Goal: Browse casually

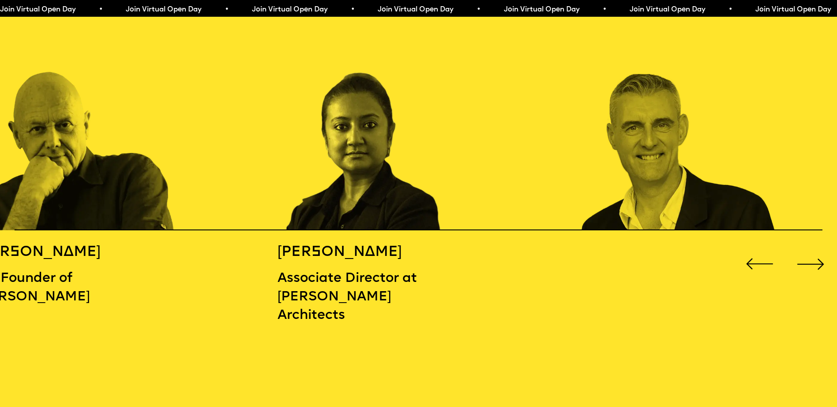
scroll to position [1323, 0]
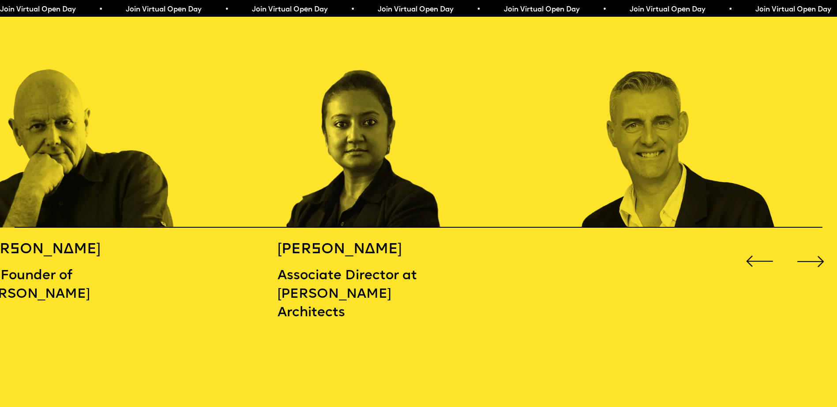
click at [803, 255] on div "Next slide" at bounding box center [811, 262] width 34 height 34
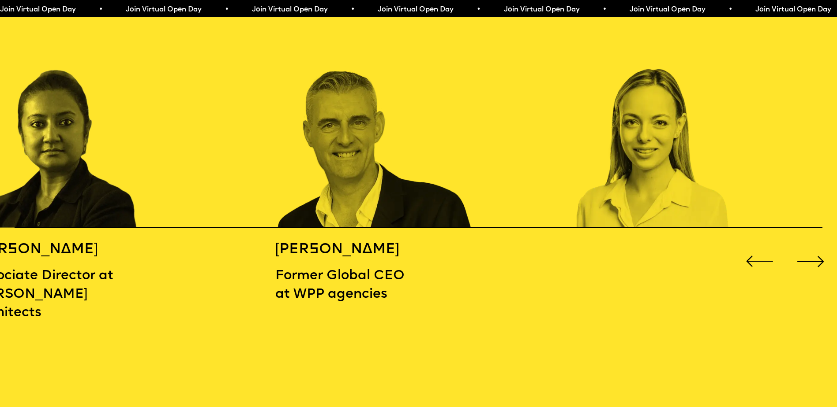
click at [803, 255] on div "Next slide" at bounding box center [811, 262] width 34 height 34
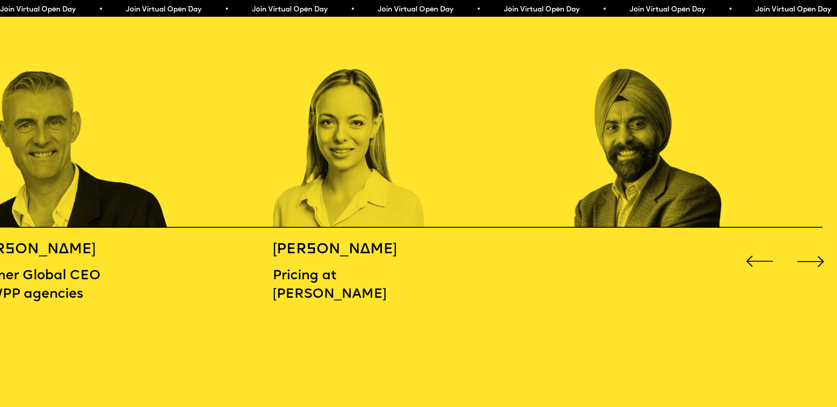
click at [803, 255] on div "Next slide" at bounding box center [811, 262] width 34 height 34
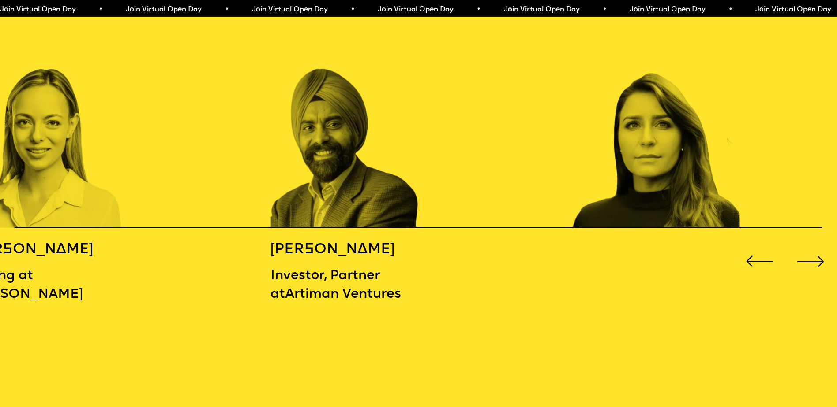
click at [803, 255] on div "Next slide" at bounding box center [811, 262] width 34 height 34
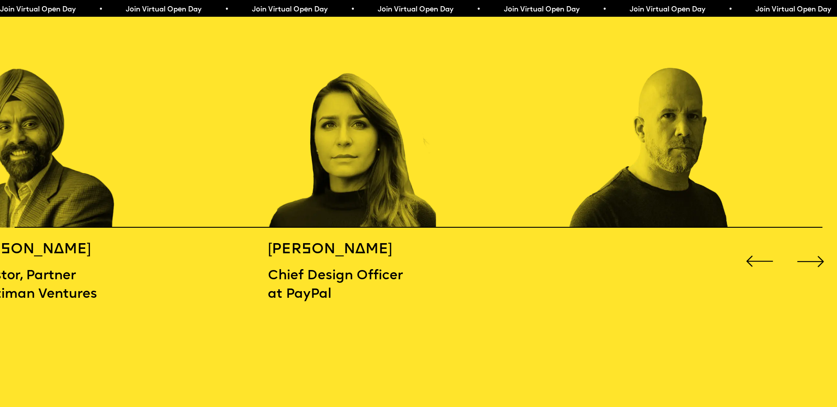
click at [803, 255] on div "Next slide" at bounding box center [811, 262] width 34 height 34
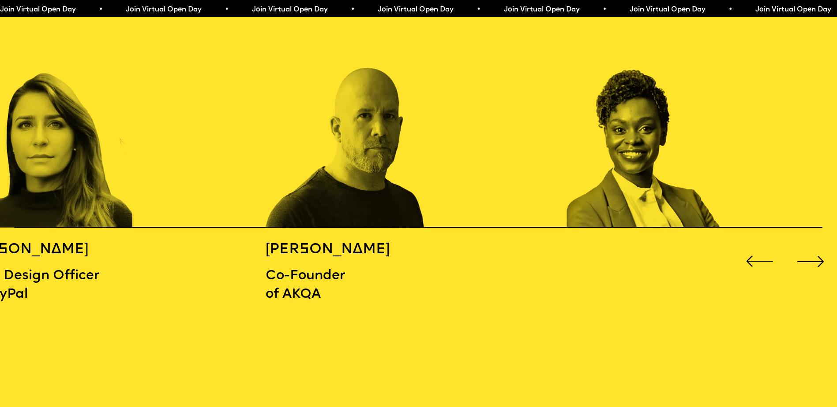
click at [803, 255] on div "Next slide" at bounding box center [811, 262] width 34 height 34
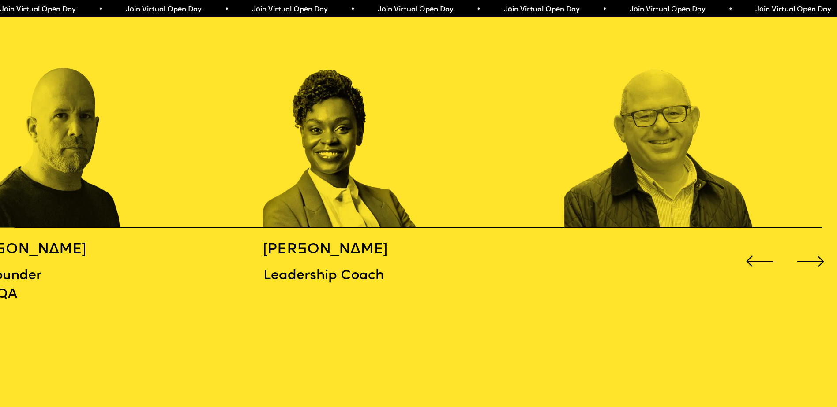
click at [803, 255] on div "Next slide" at bounding box center [811, 262] width 34 height 34
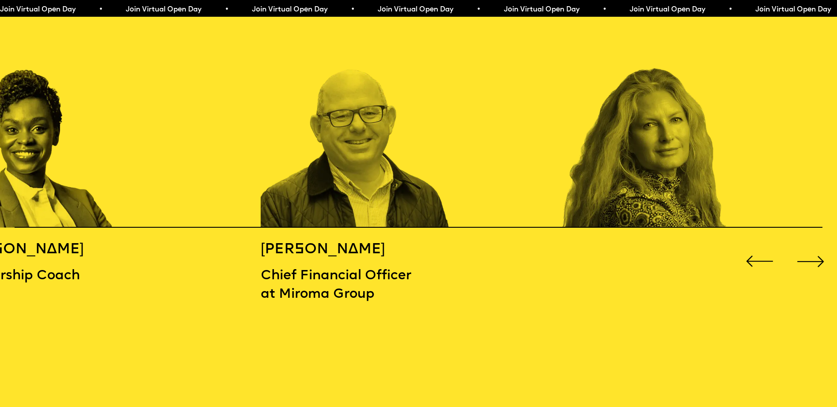
click at [803, 255] on div "Next slide" at bounding box center [811, 262] width 34 height 34
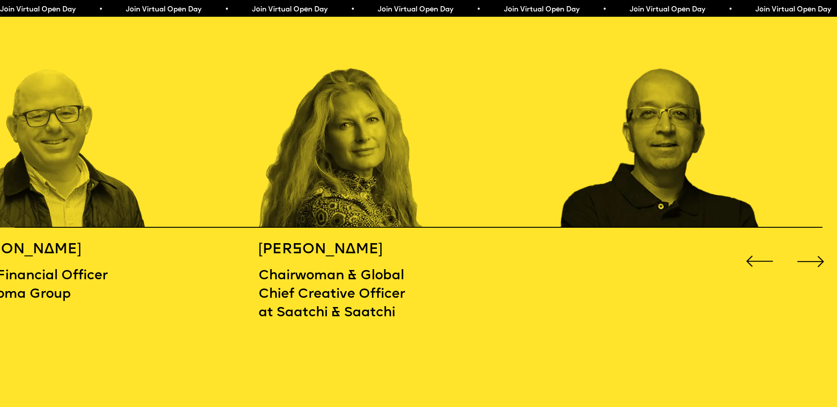
click at [803, 255] on div "Next slide" at bounding box center [811, 262] width 34 height 34
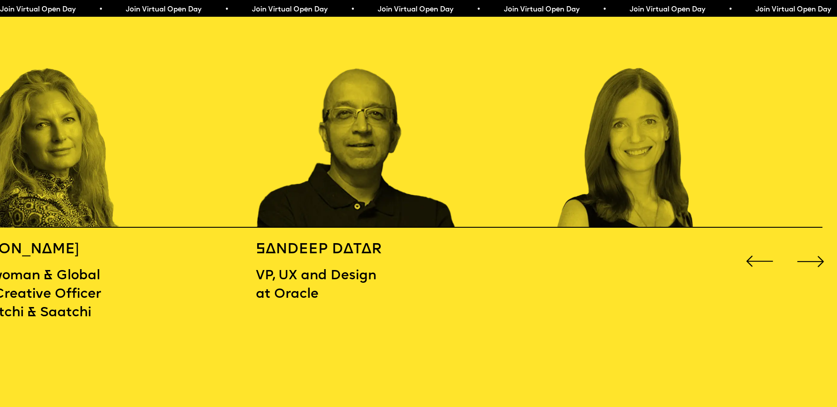
click at [803, 255] on div "Next slide" at bounding box center [811, 262] width 34 height 34
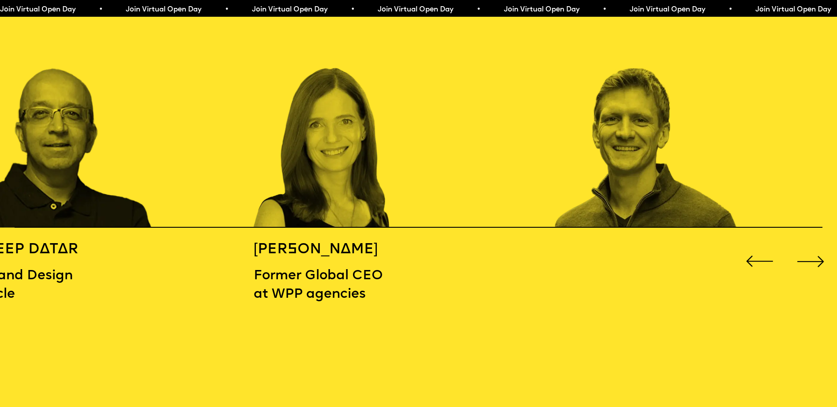
click at [803, 255] on div "Next slide" at bounding box center [811, 262] width 34 height 34
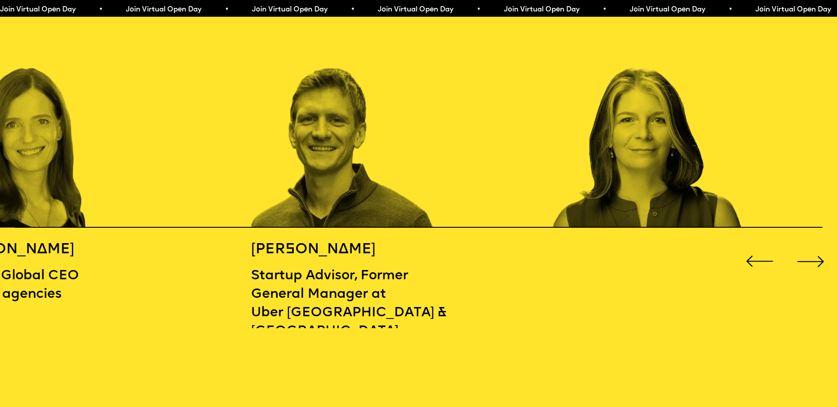
click at [803, 255] on div "Next slide" at bounding box center [811, 262] width 34 height 34
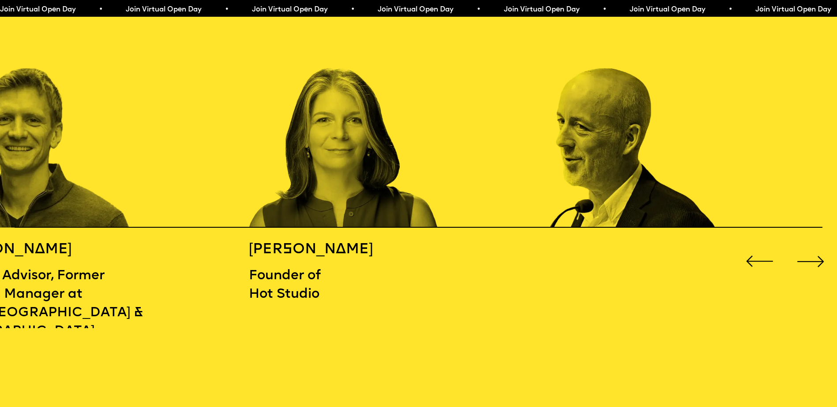
click at [803, 255] on div "Next slide" at bounding box center [811, 262] width 34 height 34
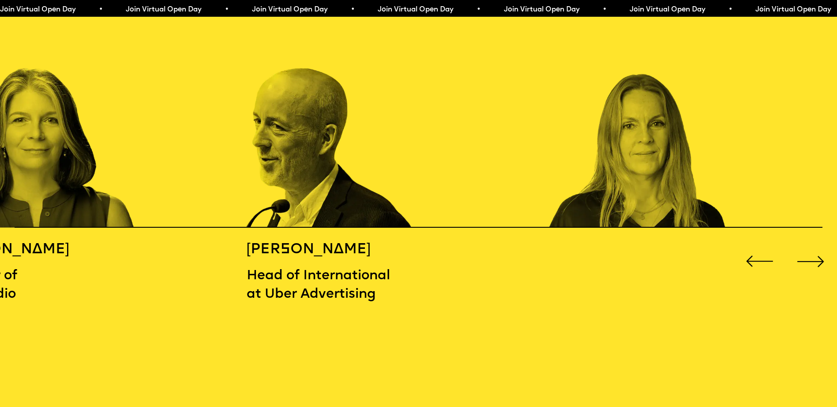
click at [803, 255] on div "Next slide" at bounding box center [811, 262] width 34 height 34
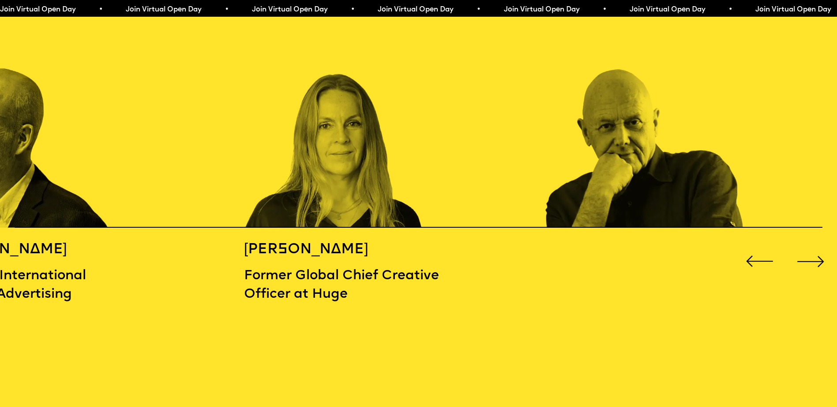
click at [803, 255] on div "Next slide" at bounding box center [811, 262] width 34 height 34
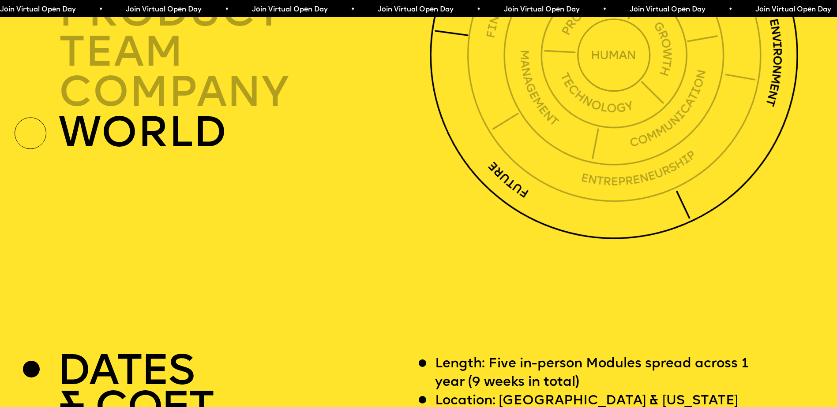
scroll to position [3131, 0]
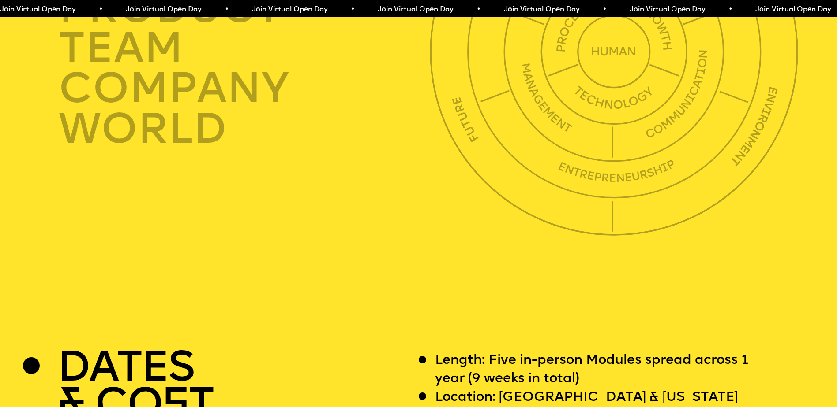
drag, startPoint x: 589, startPoint y: 339, endPoint x: 614, endPoint y: 397, distance: 63.2
